Goal: Task Accomplishment & Management: Manage account settings

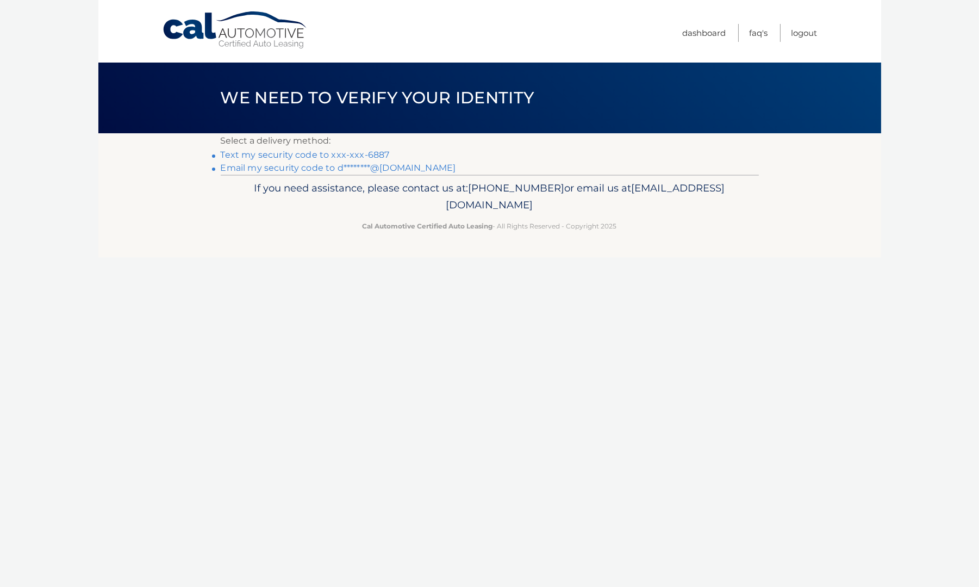
click at [321, 154] on link "Text my security code to xxx-xxx-6887" at bounding box center [305, 155] width 169 height 10
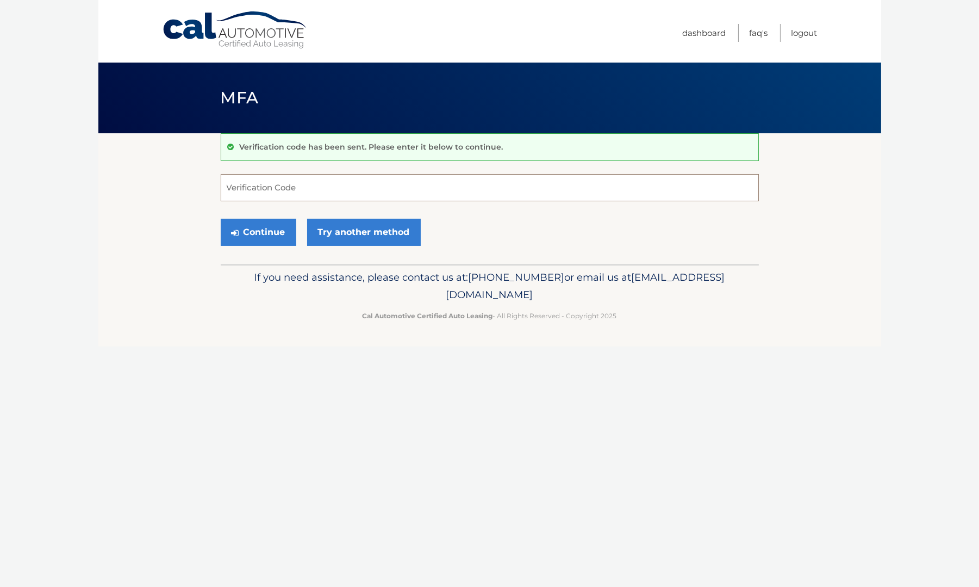
click at [241, 186] on input "Verification Code" at bounding box center [490, 187] width 538 height 27
type input "737697"
click at [274, 234] on button "Continue" at bounding box center [259, 232] width 76 height 27
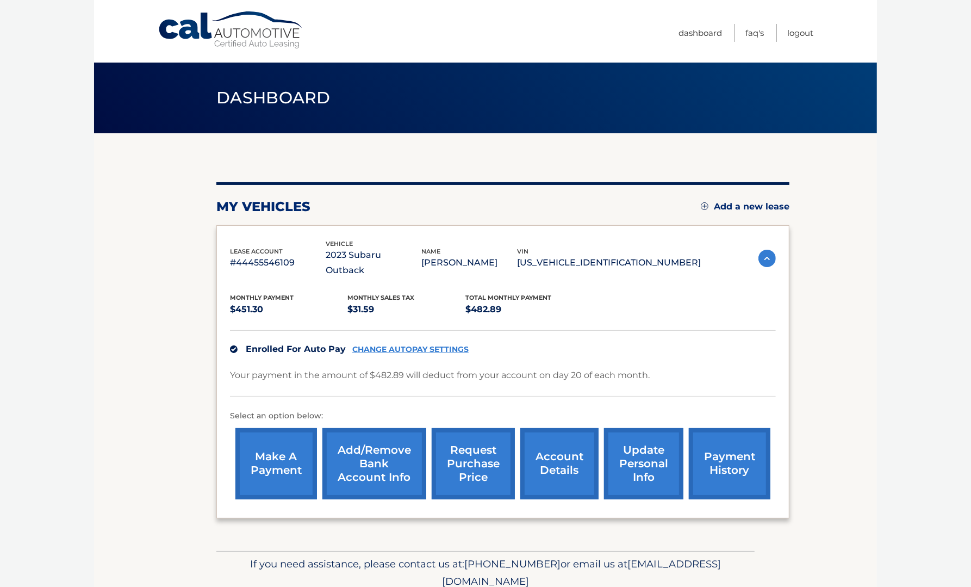
click at [457, 451] on link "request purchase price" at bounding box center [473, 463] width 83 height 71
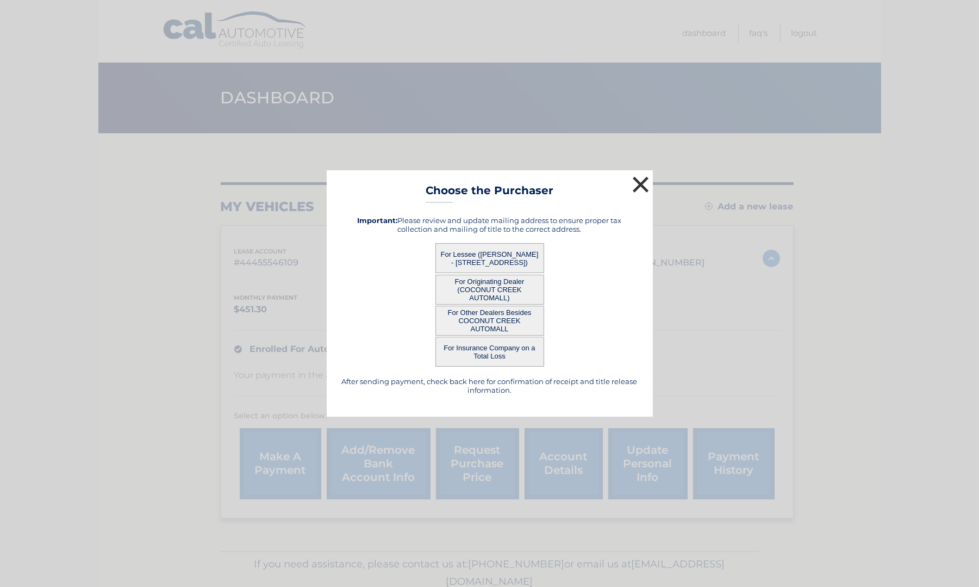
click at [638, 187] on button "×" at bounding box center [641, 184] width 22 height 22
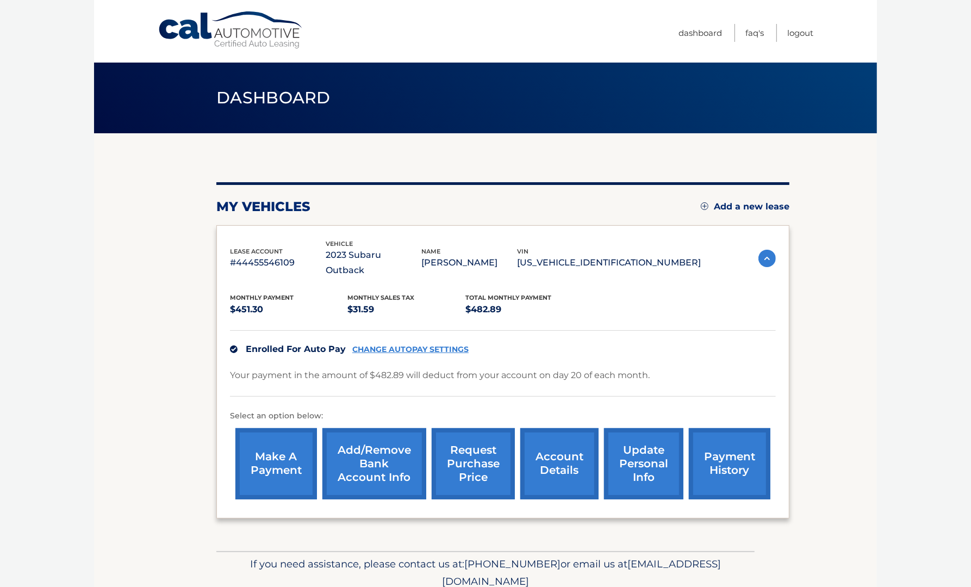
click at [648, 463] on link "update personal info" at bounding box center [643, 463] width 79 height 71
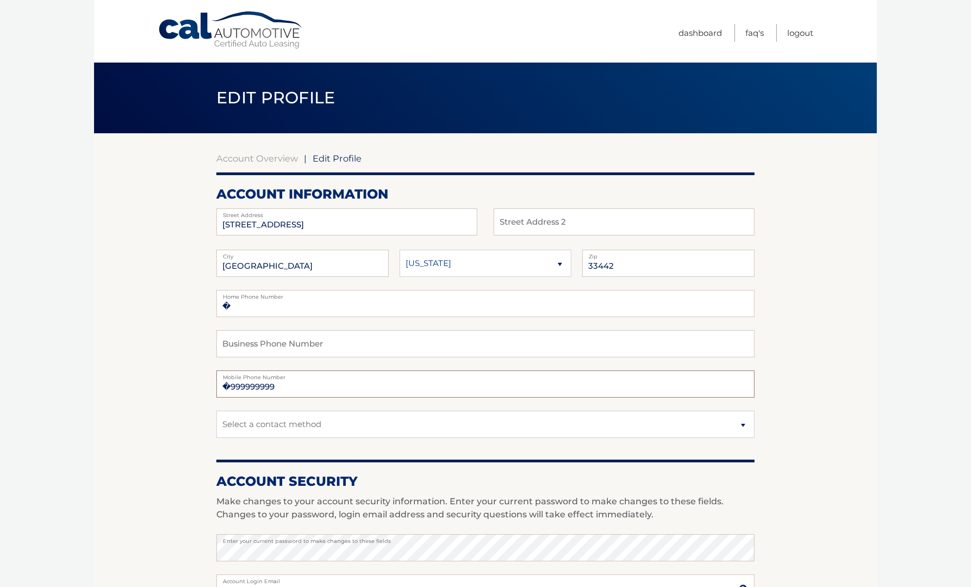
drag, startPoint x: 279, startPoint y: 388, endPoint x: 142, endPoint y: 379, distance: 137.4
click at [142, 378] on section "Account Overview | Edit Profile account information 4279 SW 10TH CT Street Addr…" at bounding box center [485, 529] width 783 height 792
type input "3472096887"
click at [743, 425] on select "Select a contact method Mobile Home" at bounding box center [485, 424] width 538 height 27
select select "1"
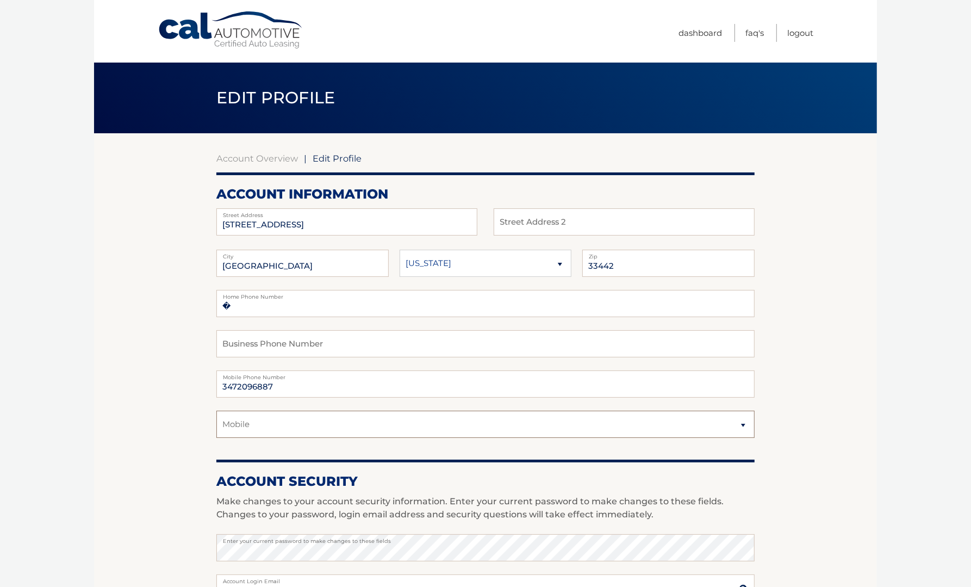
click at [216, 411] on select "Select a contact method Mobile Home" at bounding box center [485, 424] width 538 height 27
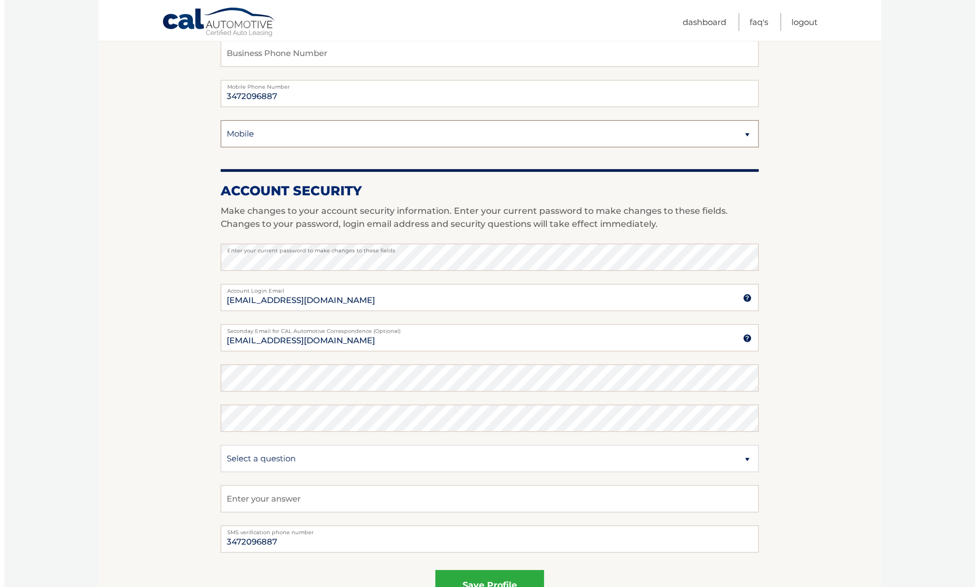
scroll to position [326, 0]
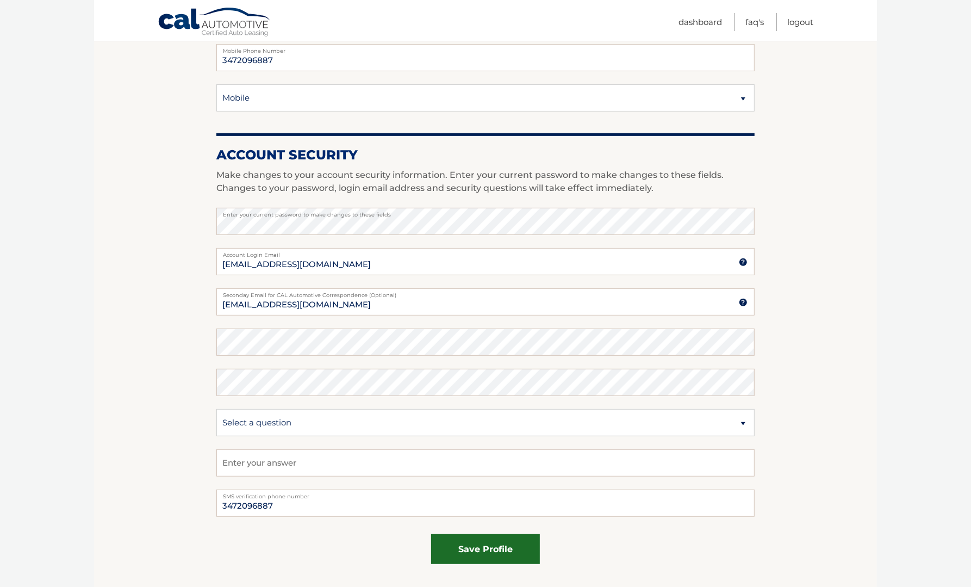
click at [489, 548] on button "save profile" at bounding box center [485, 549] width 109 height 30
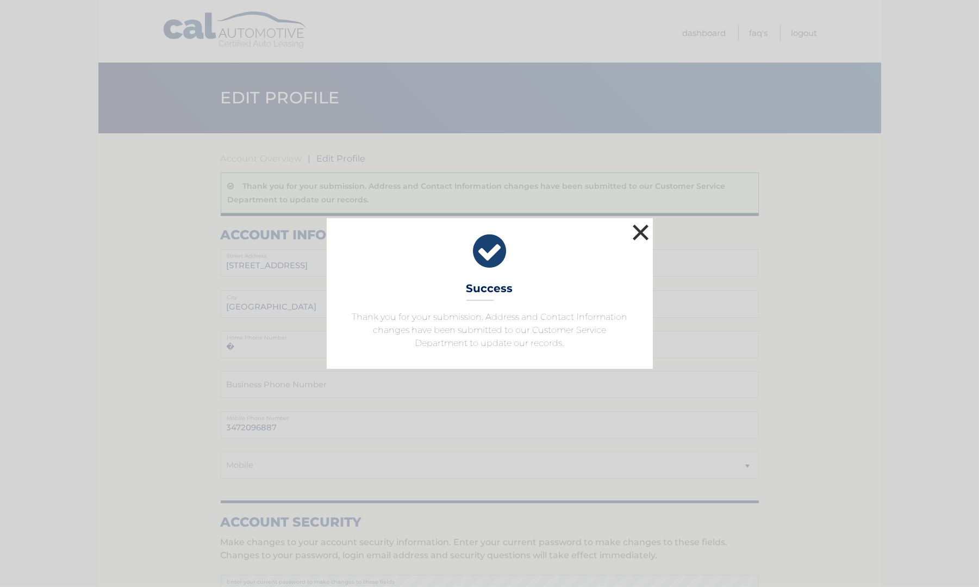
click at [644, 232] on button "×" at bounding box center [641, 232] width 22 height 22
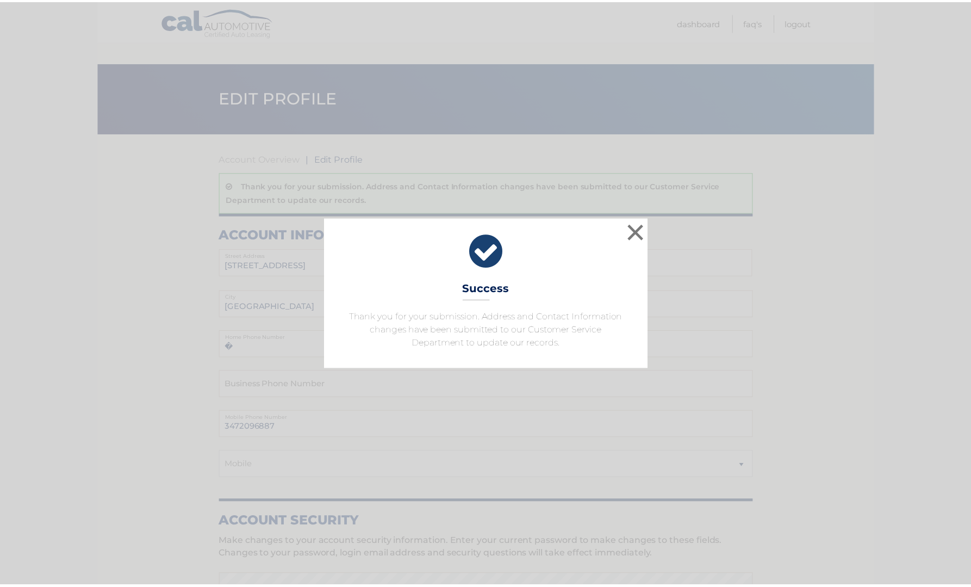
scroll to position [326, 0]
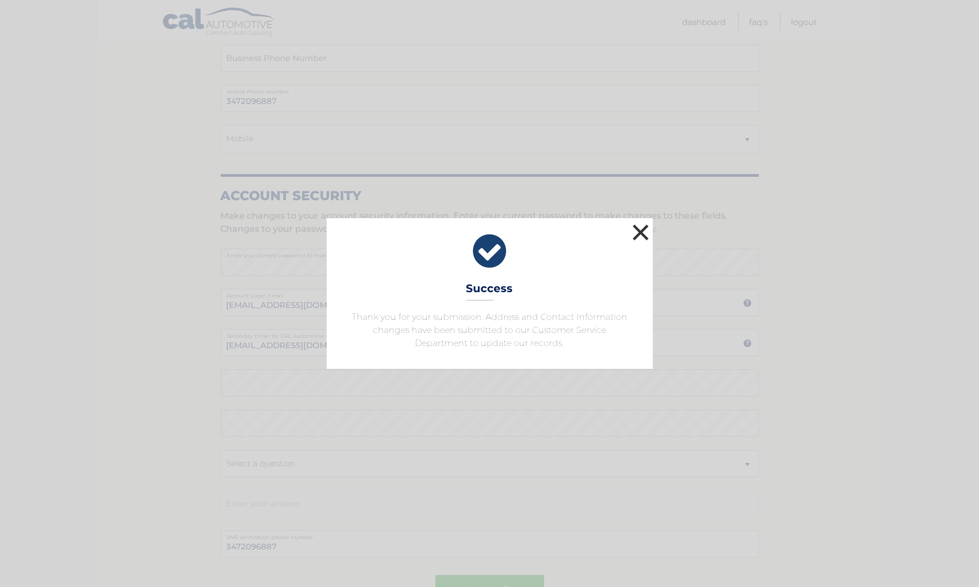
drag, startPoint x: 644, startPoint y: 232, endPoint x: 653, endPoint y: 232, distance: 8.2
click at [647, 232] on button "×" at bounding box center [641, 232] width 22 height 22
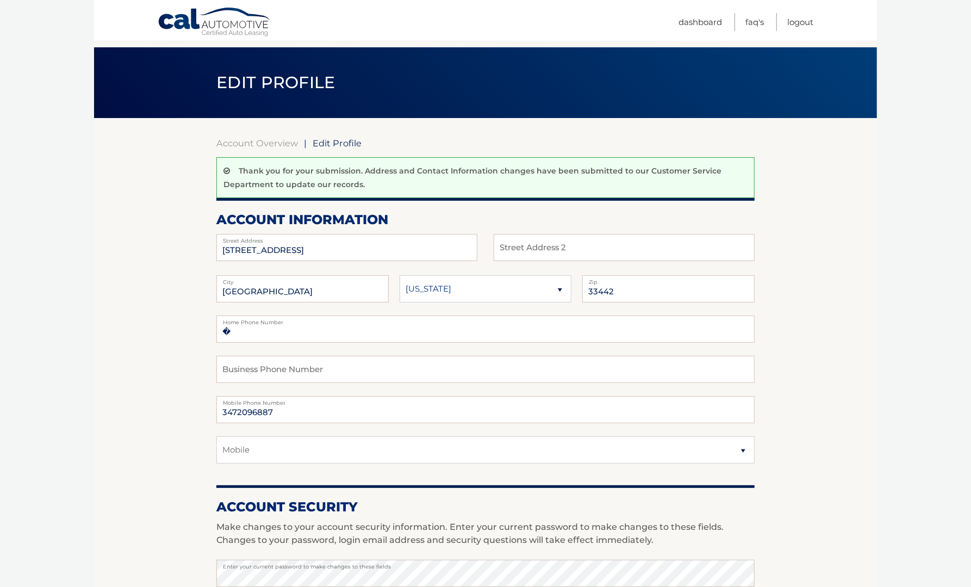
scroll to position [0, 0]
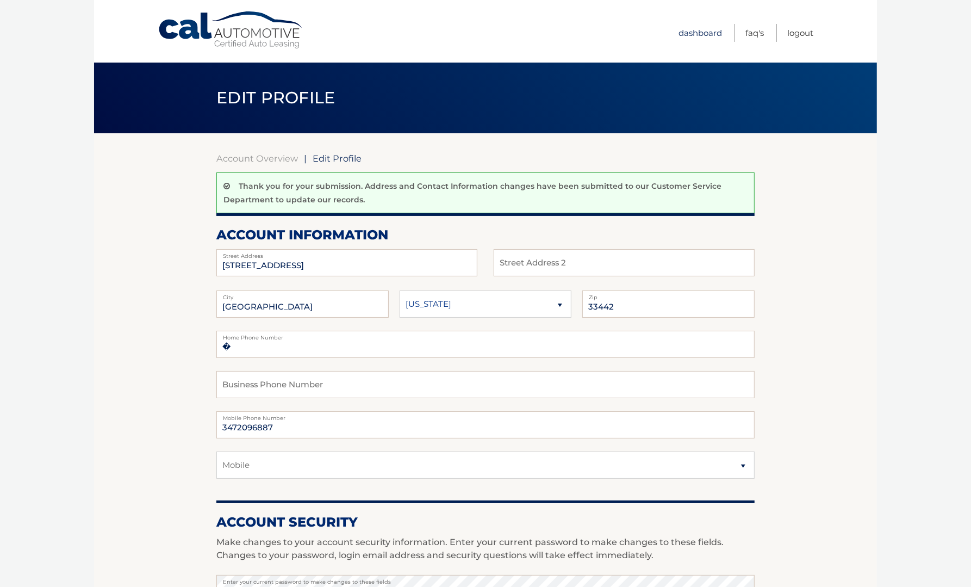
click at [703, 32] on link "Dashboard" at bounding box center [701, 33] width 44 height 18
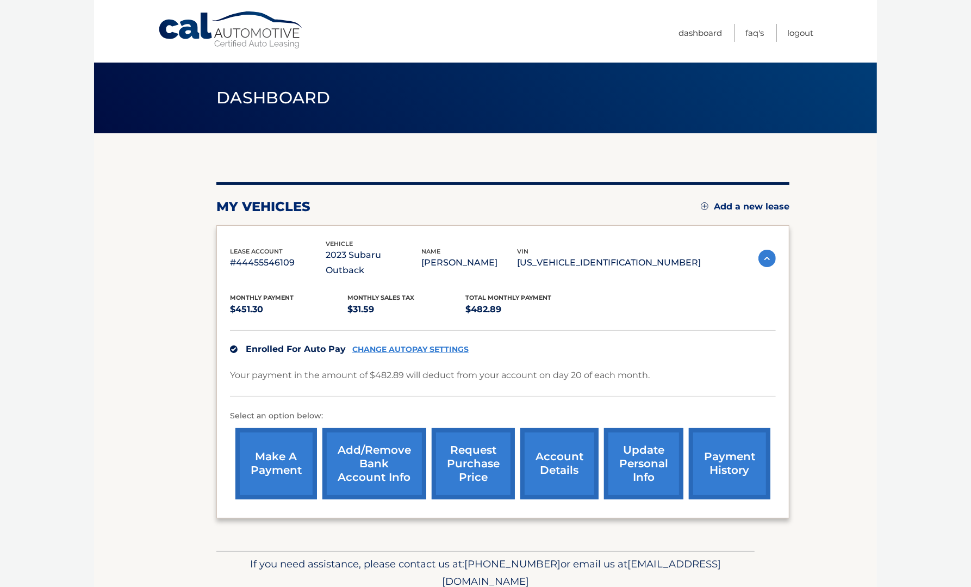
click at [557, 448] on link "account details" at bounding box center [559, 463] width 78 height 71
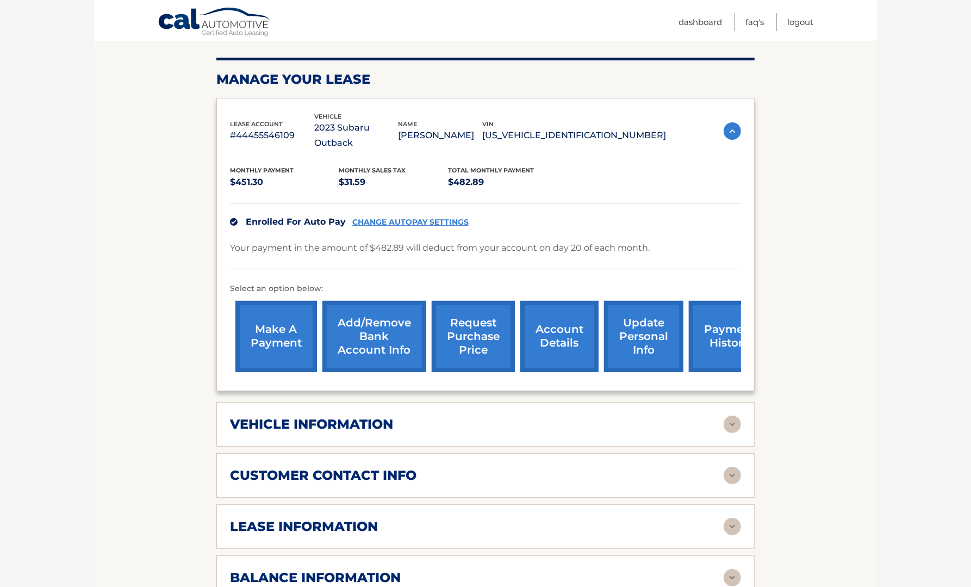
scroll to position [163, 0]
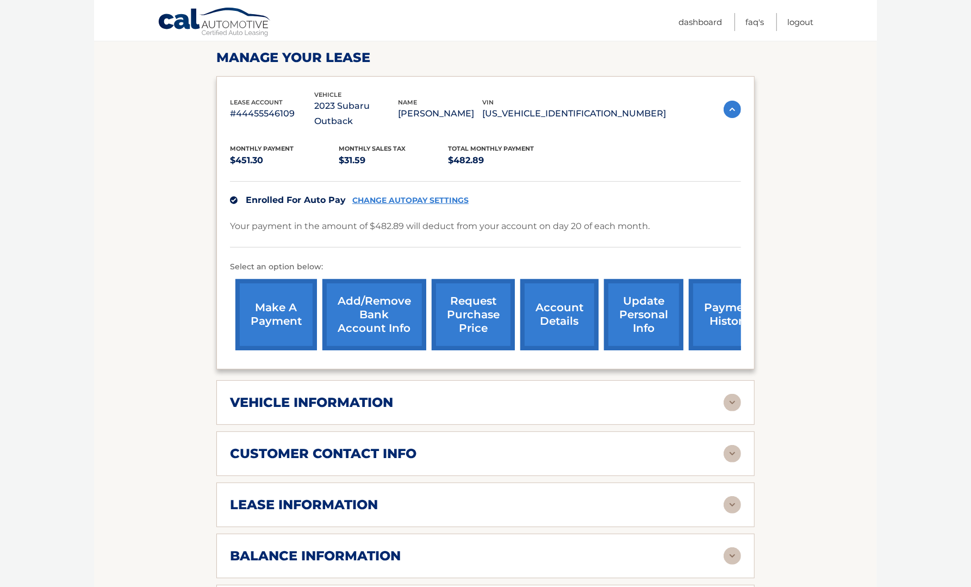
click at [736, 496] on img at bounding box center [732, 504] width 17 height 17
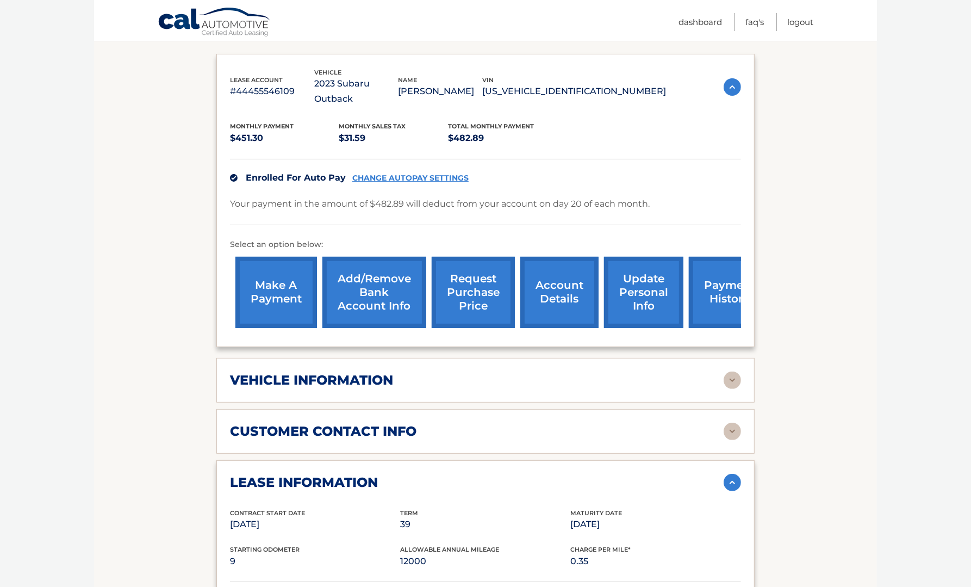
scroll to position [109, 0]
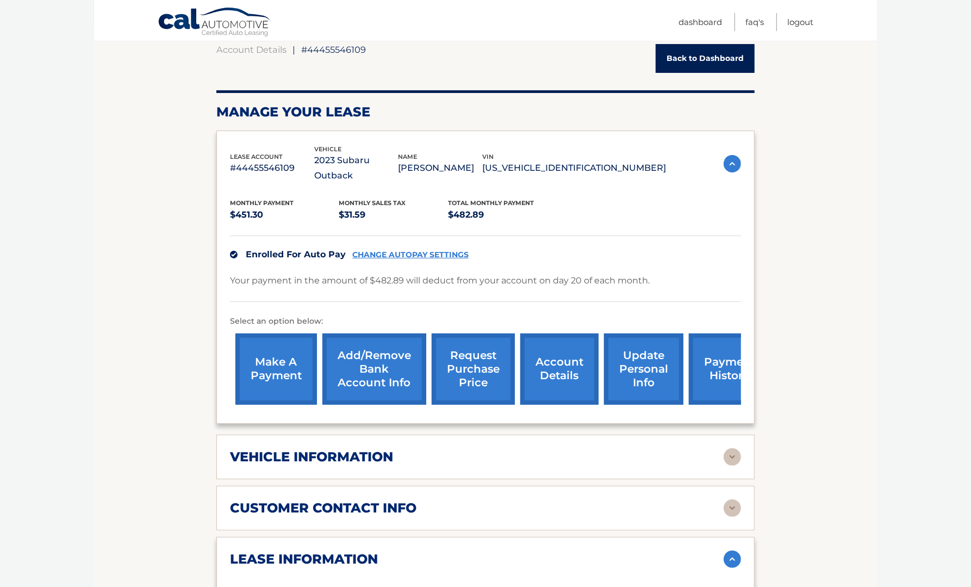
click at [464, 351] on link "request purchase price" at bounding box center [473, 368] width 83 height 71
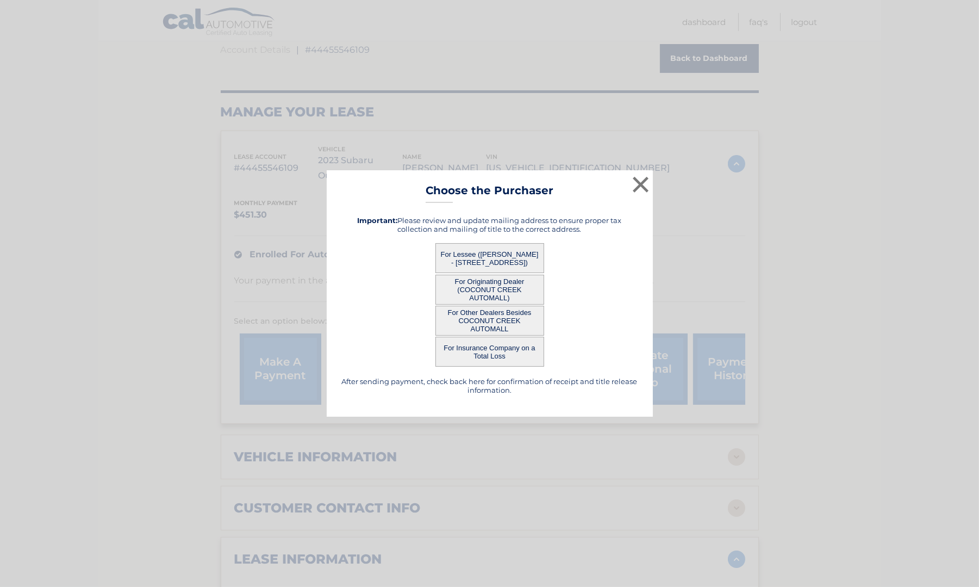
click at [476, 259] on button "For Lessee ([PERSON_NAME] - [STREET_ADDRESS])" at bounding box center [490, 258] width 109 height 30
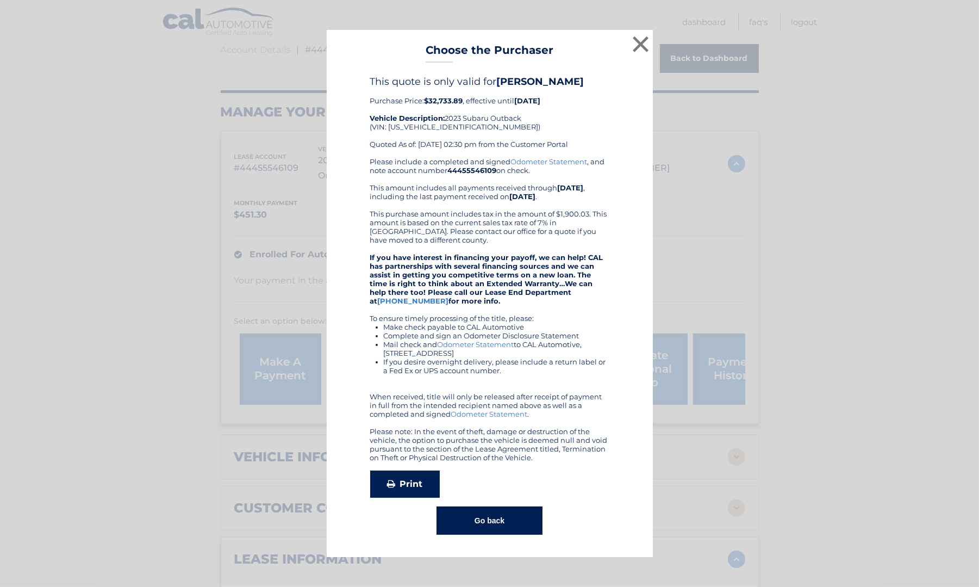
click at [408, 481] on link "Print" at bounding box center [405, 483] width 70 height 27
click at [640, 42] on button "×" at bounding box center [641, 44] width 22 height 22
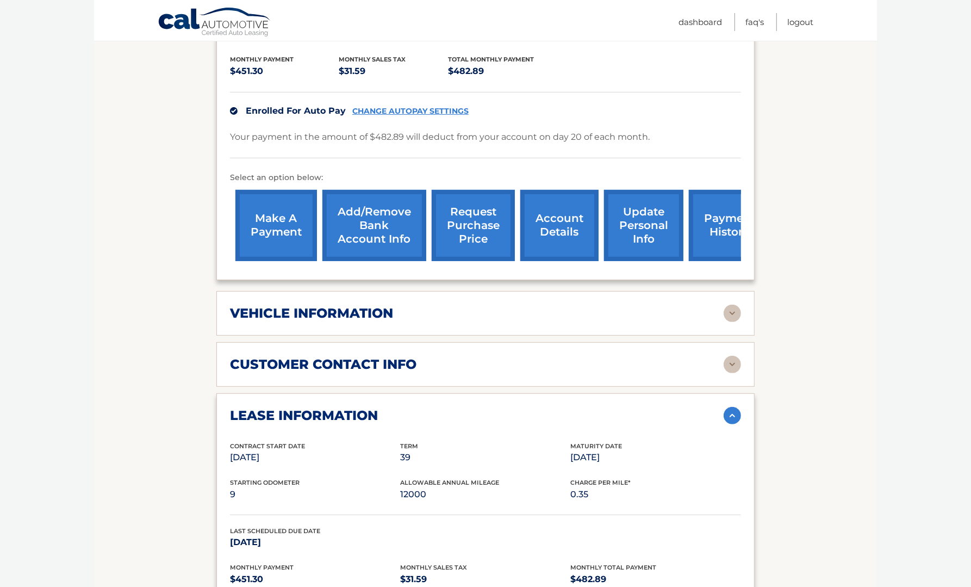
scroll to position [272, 0]
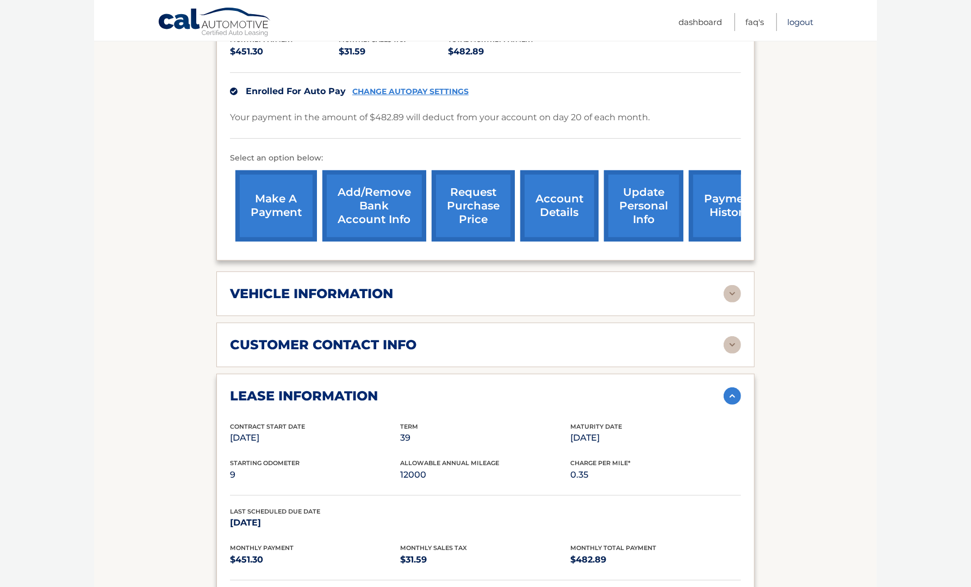
click at [805, 27] on link "Logout" at bounding box center [800, 22] width 26 height 18
